Goal: Find specific page/section: Find specific page/section

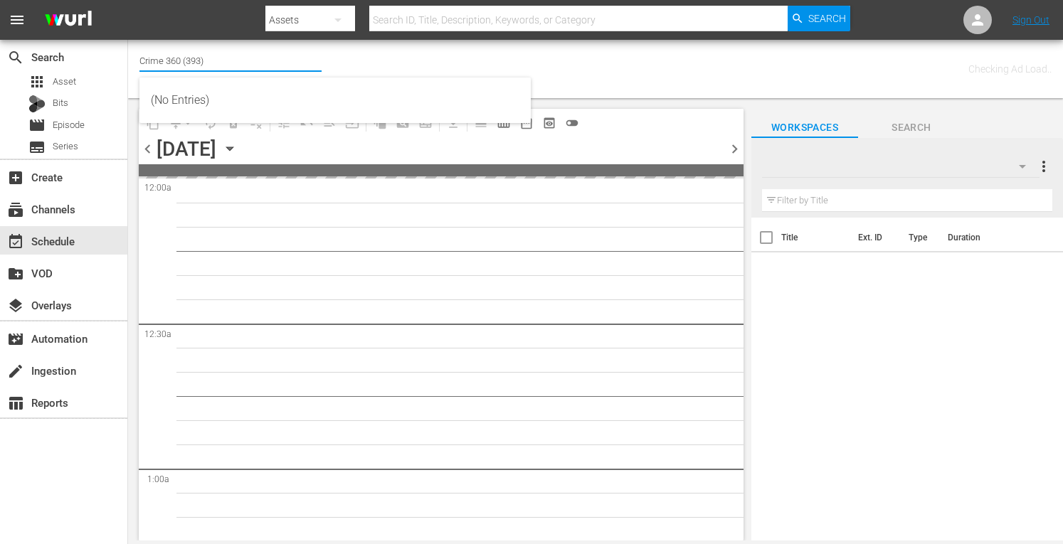
click at [205, 66] on input "Crime 360 (393)" at bounding box center [230, 60] width 182 height 34
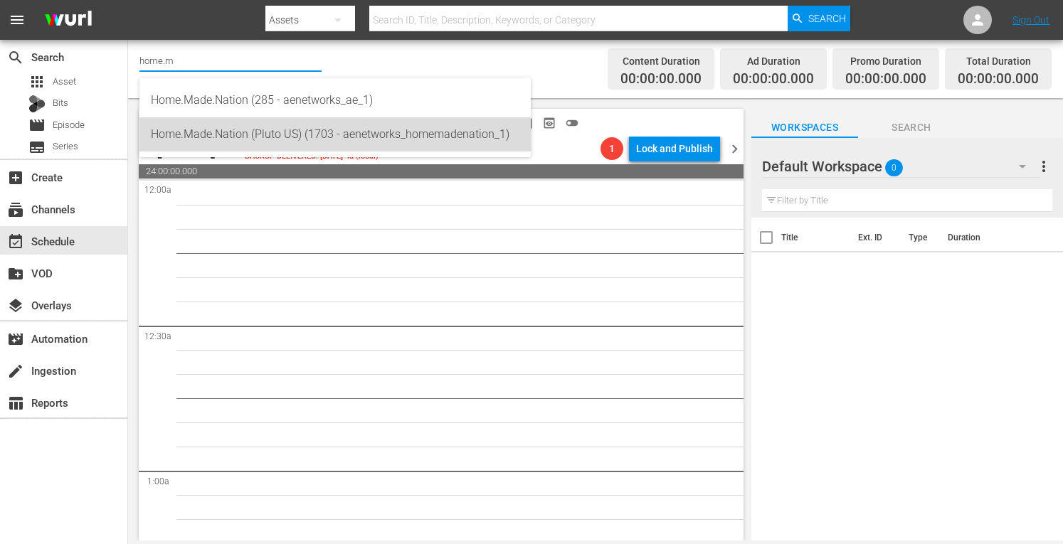
click at [206, 151] on div "Home.Made.Nation (Pluto US) (1703 - aenetworks_homemadenation_1)" at bounding box center [335, 134] width 368 height 34
type input "Home.Made.Nation (Pluto US) (1703 - aenetworks_homemadenation_1)"
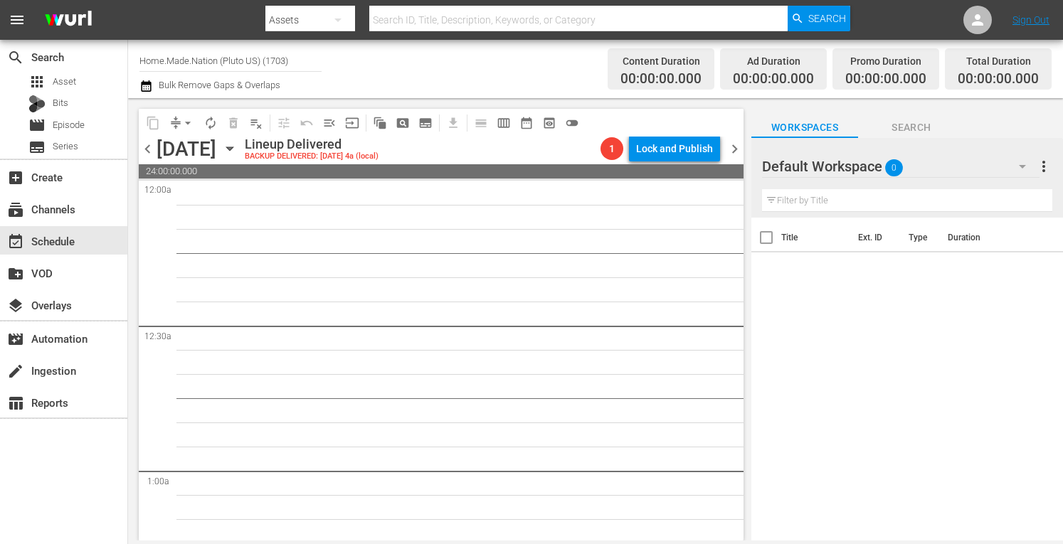
click at [238, 149] on icon "button" at bounding box center [230, 149] width 16 height 16
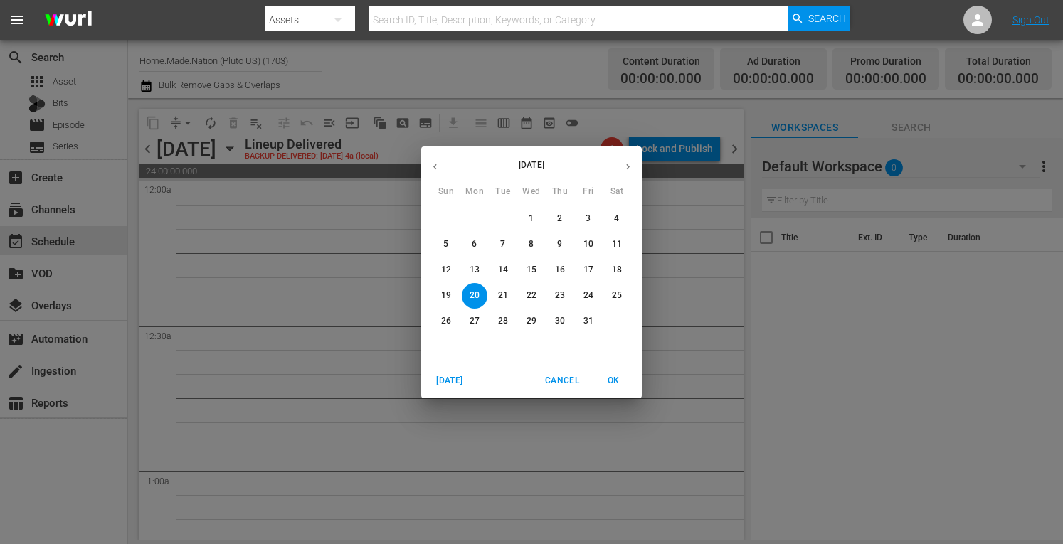
click at [448, 379] on span "[DATE]" at bounding box center [449, 380] width 34 height 15
click at [476, 325] on p "29" at bounding box center [474, 321] width 10 height 12
